Goal: Information Seeking & Learning: Learn about a topic

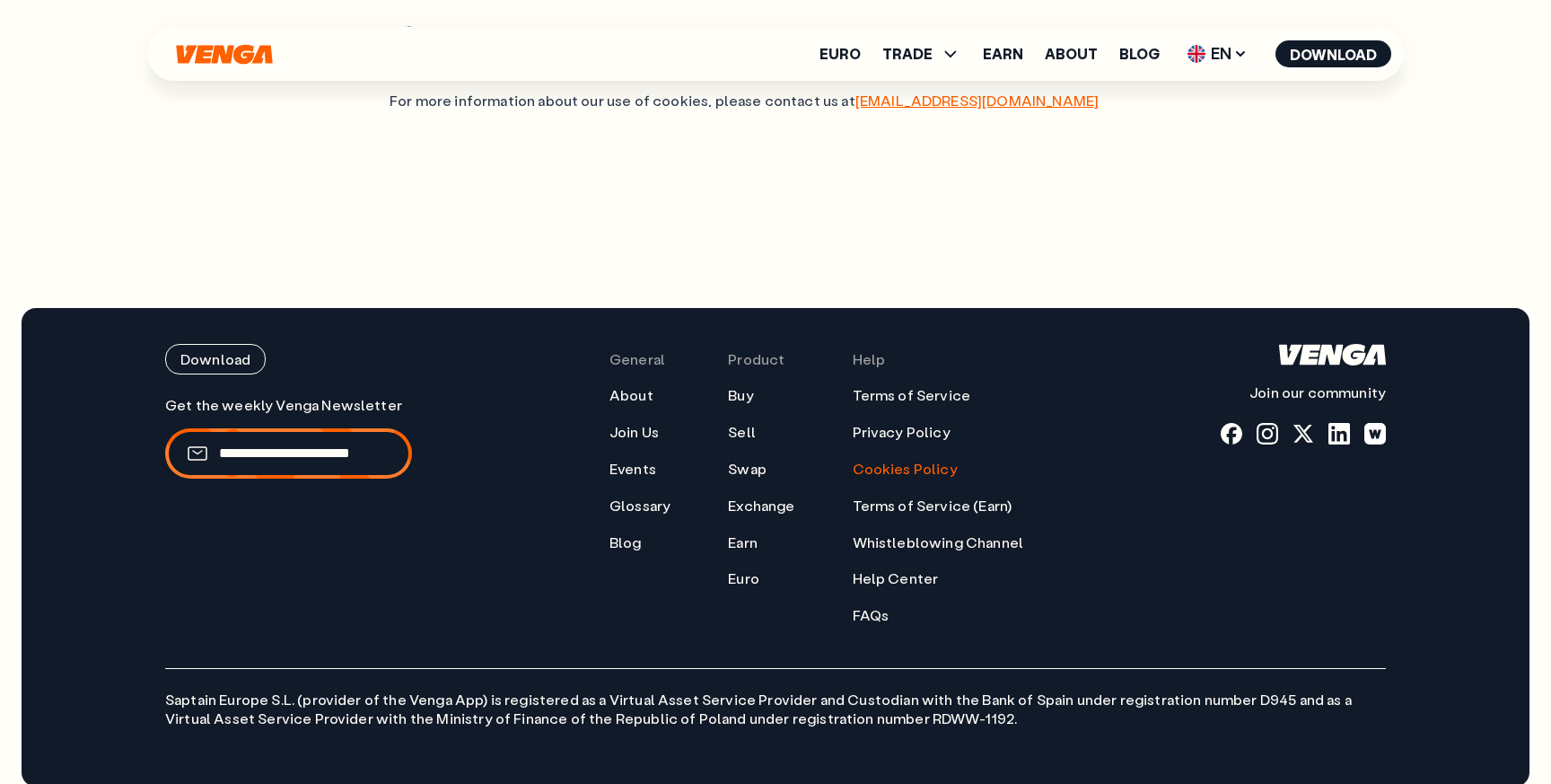
scroll to position [1992, 0]
click at [902, 385] on link "Terms of Service" at bounding box center [912, 394] width 119 height 19
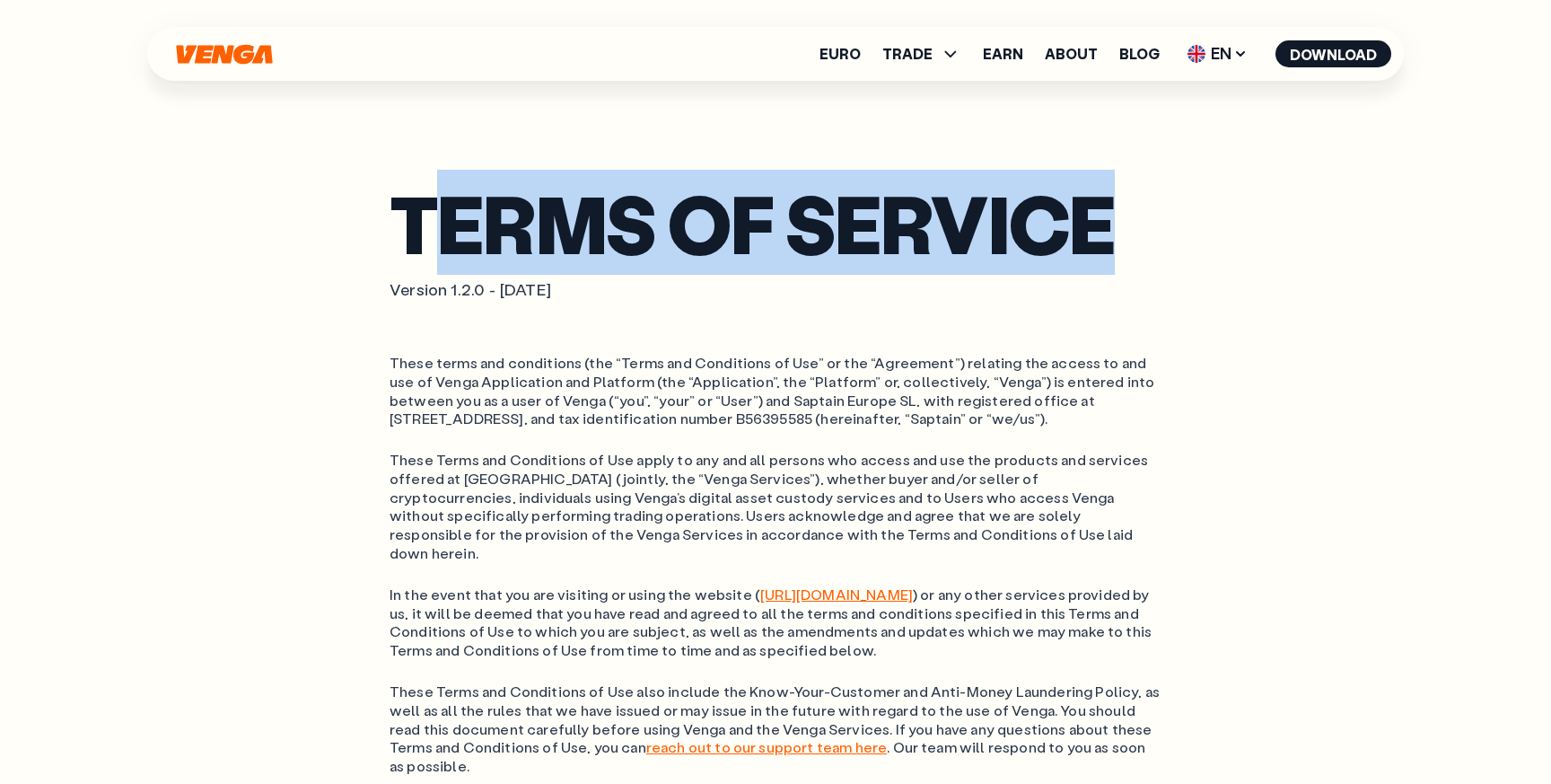
drag, startPoint x: 417, startPoint y: 213, endPoint x: 1158, endPoint y: 245, distance: 741.7
click at [1158, 245] on h1 "Terms of service" at bounding box center [776, 222] width 772 height 69
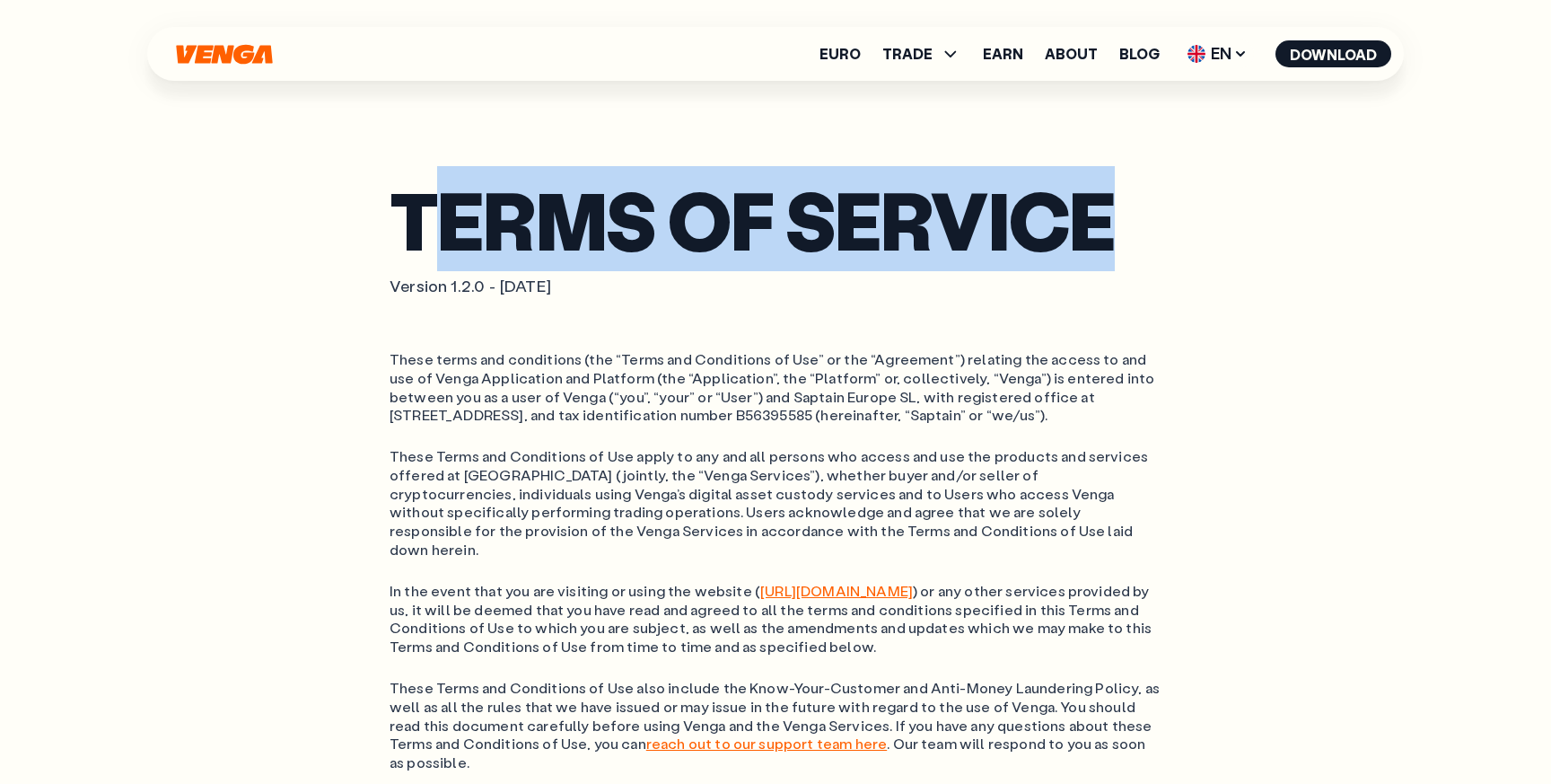
scroll to position [2, 0]
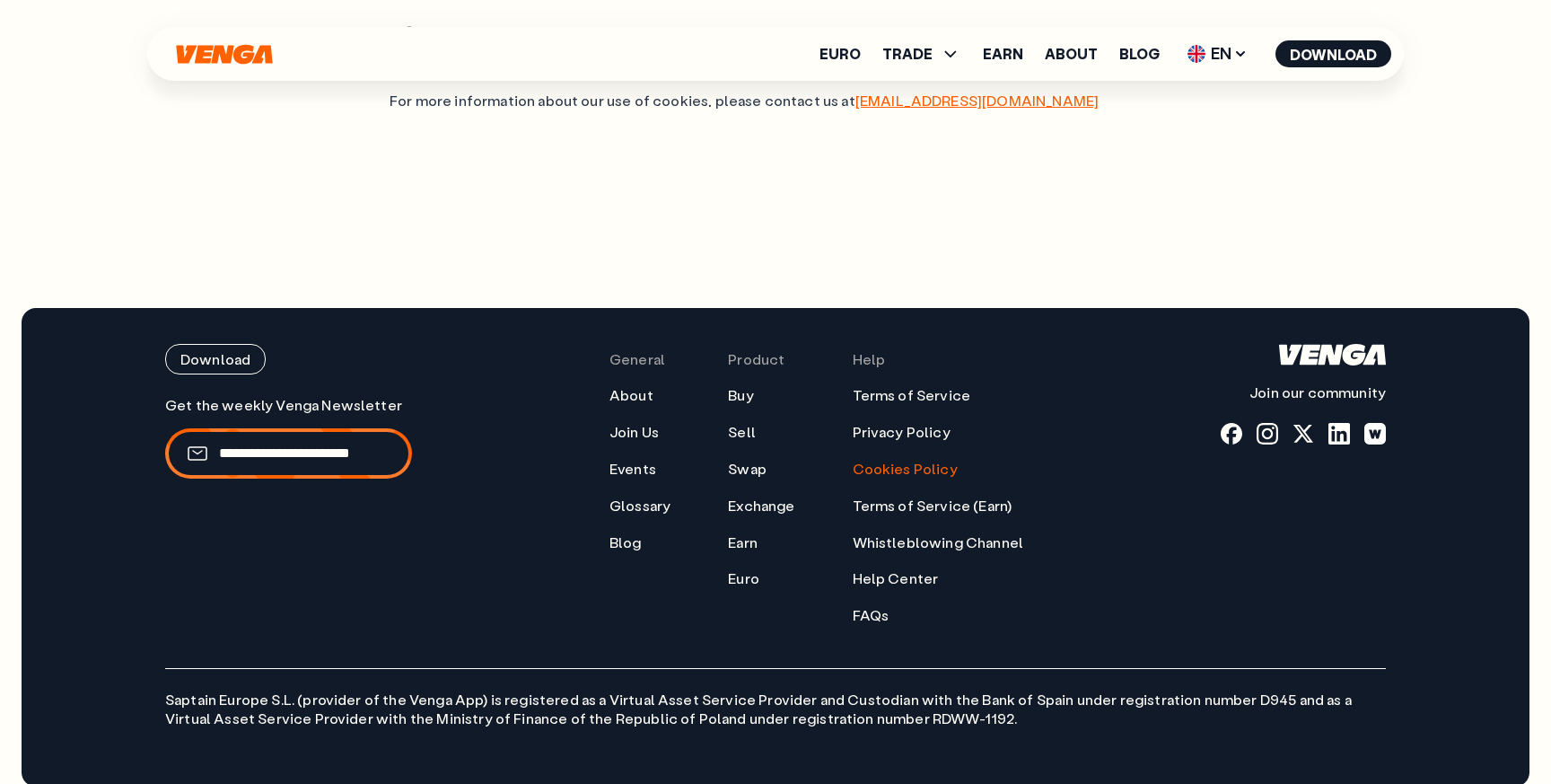
scroll to position [1992, 0]
click at [863, 425] on ul "Terms of Service Privacy Policy Cookies Policy Terms of Service (Earn) Whistleb…" at bounding box center [938, 504] width 171 height 239
click at [870, 422] on link "Privacy Policy" at bounding box center [901, 431] width 98 height 19
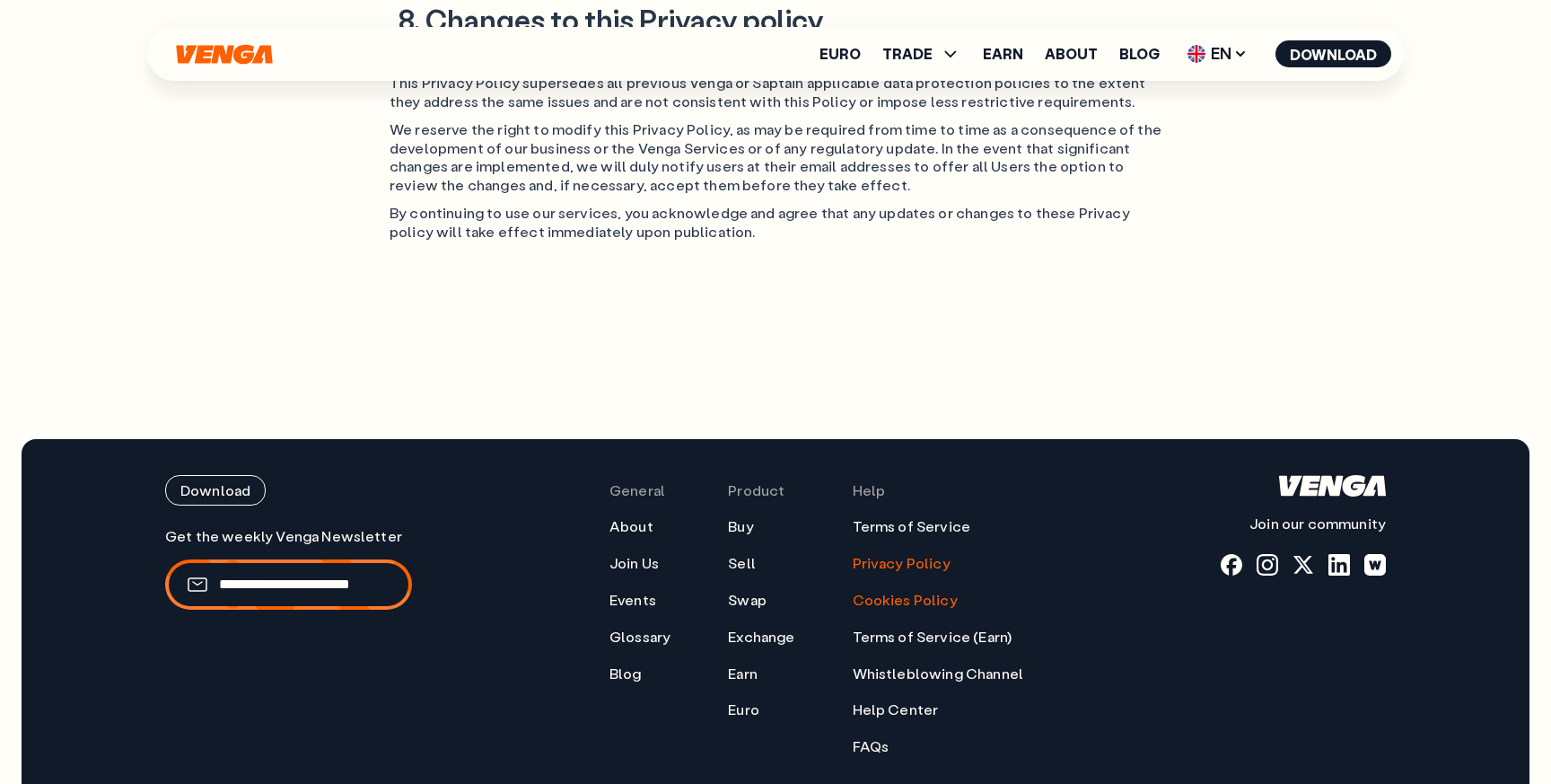
click at [873, 590] on link "Cookies Policy" at bounding box center [905, 599] width 105 height 19
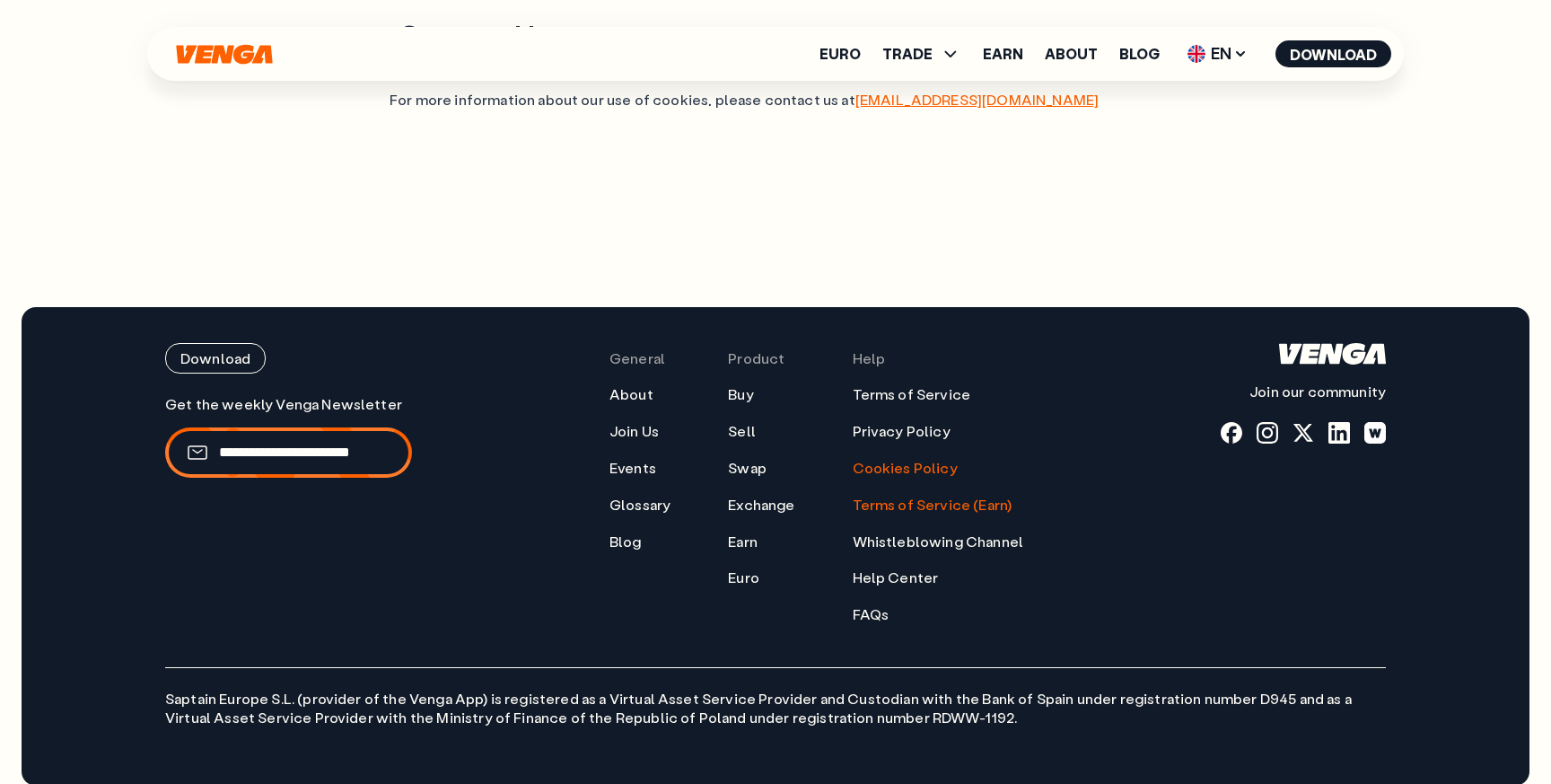
drag, startPoint x: 849, startPoint y: 487, endPoint x: 1005, endPoint y: 493, distance: 156.1
click at [1005, 493] on nav "General About Join Us Events Glossary Blog Product Buy Sell Swap Exchange Earn …" at bounding box center [816, 483] width 414 height 281
click at [916, 532] on link "Whistleblowing Channel" at bounding box center [938, 541] width 171 height 19
drag, startPoint x: 848, startPoint y: 487, endPoint x: 1023, endPoint y: 527, distance: 179.5
click at [1018, 528] on nav "General About Join Us Events Glossary Blog Product Buy Sell Swap Exchange Earn …" at bounding box center [816, 483] width 414 height 281
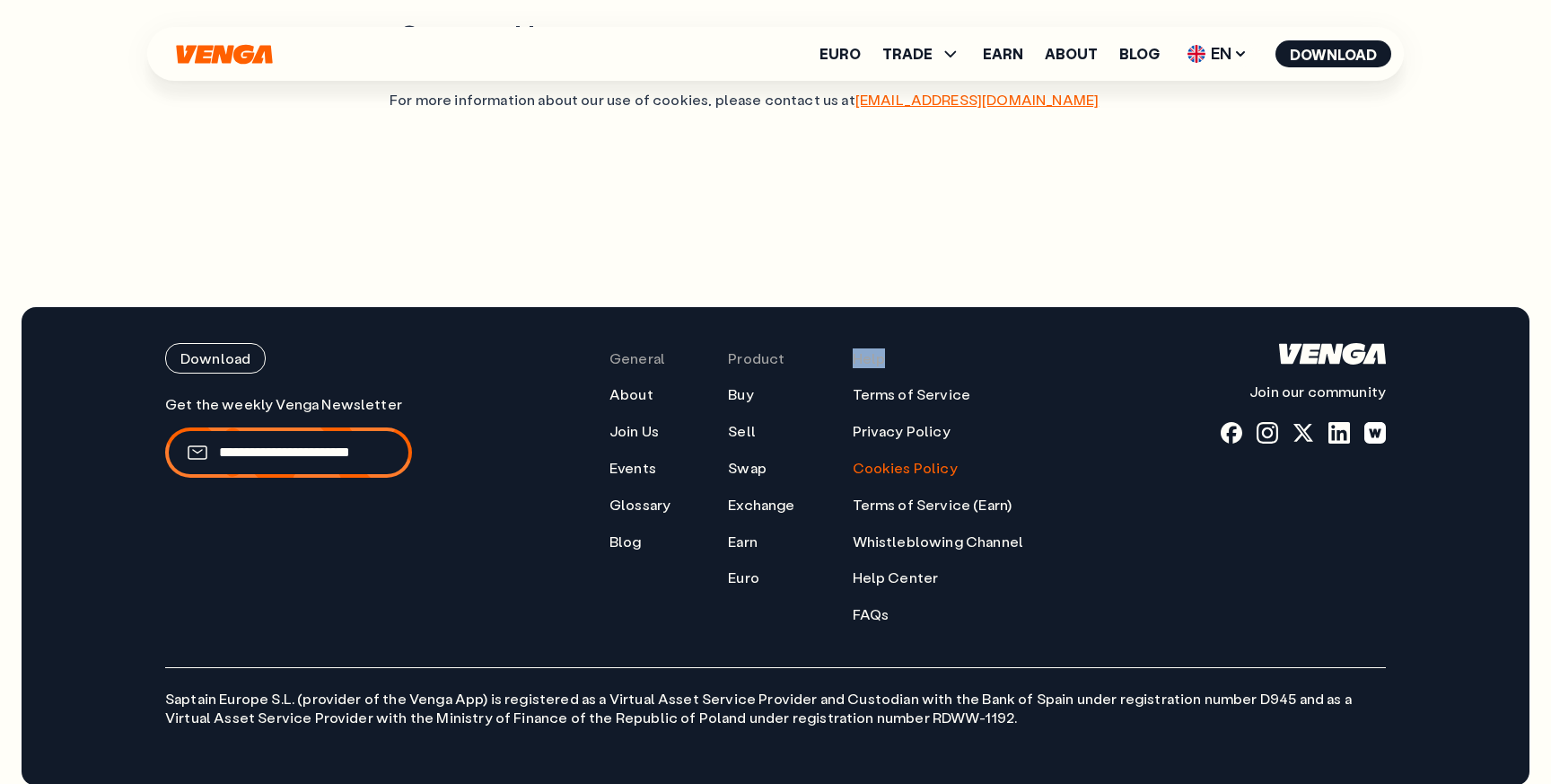
drag, startPoint x: 1042, startPoint y: 523, endPoint x: 821, endPoint y: 522, distance: 221.0
click at [821, 522] on div "Download Join our community General About Join Us Events Glossary Blog Product …" at bounding box center [776, 483] width 1221 height 281
click at [1109, 513] on div "Download Join our community General About Join Us Events Glossary Blog Product …" at bounding box center [776, 483] width 1221 height 281
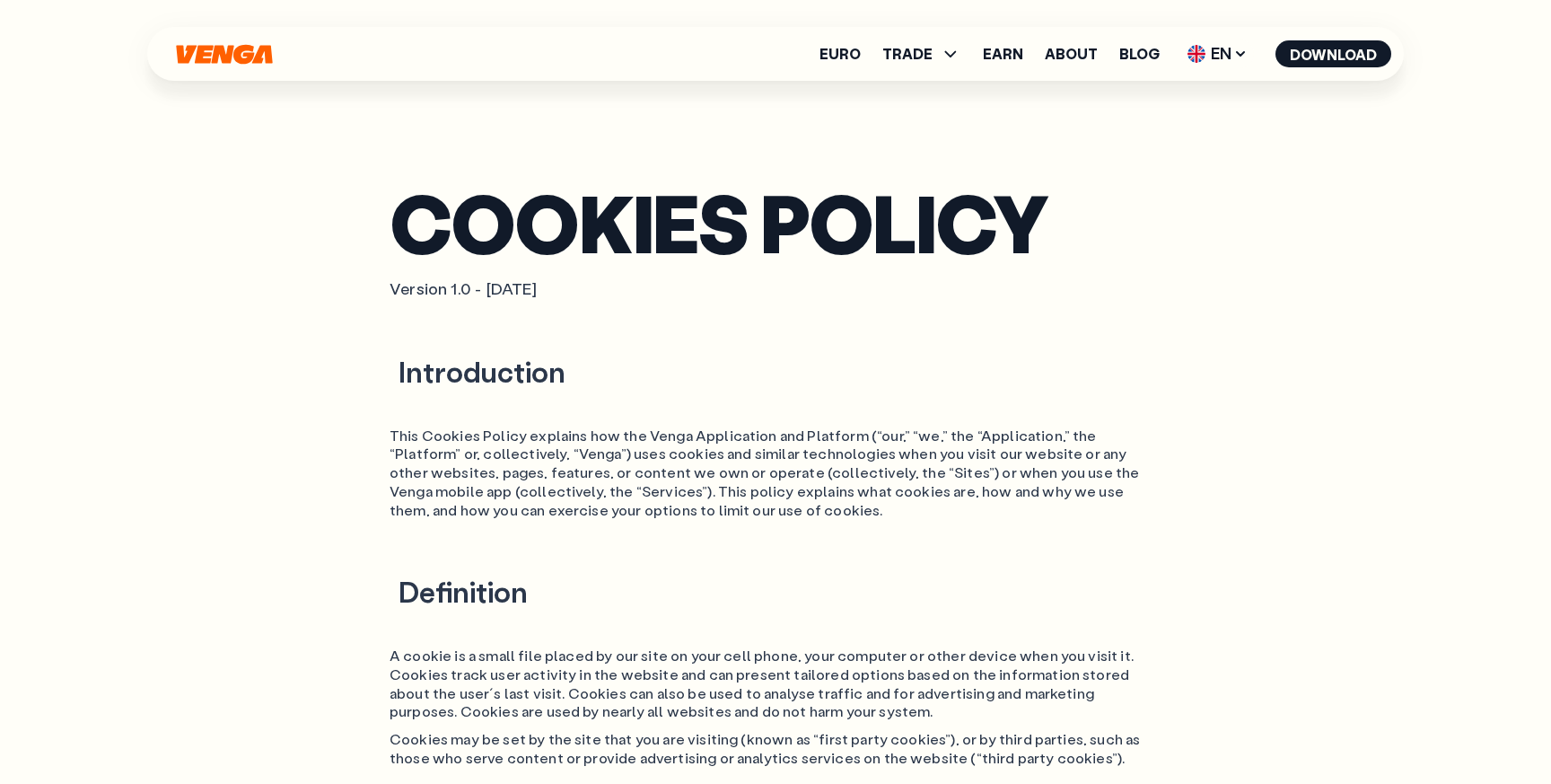
scroll to position [0, 0]
